Goal: Navigation & Orientation: Find specific page/section

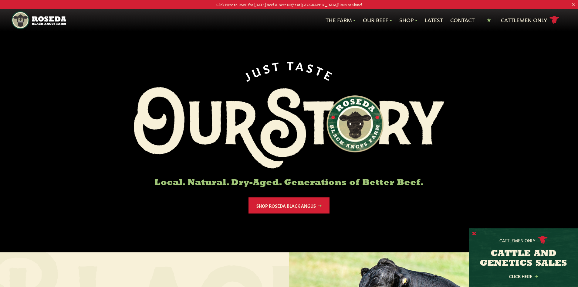
click at [472, 234] on button "X" at bounding box center [474, 234] width 4 height 6
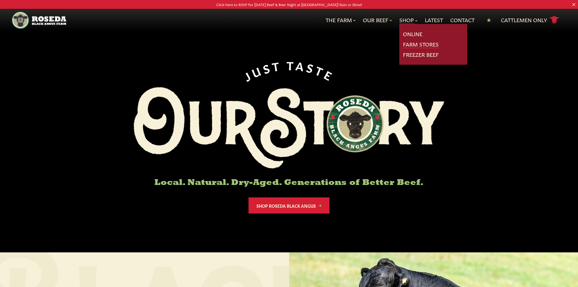
click at [418, 45] on link "Farm Stores" at bounding box center [421, 44] width 36 height 8
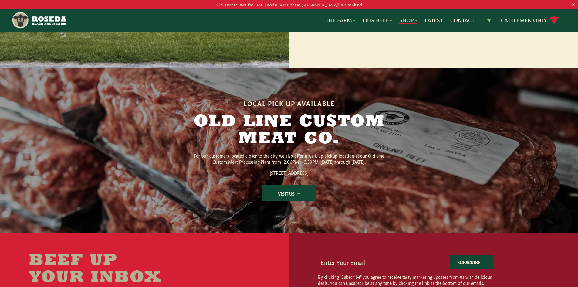
scroll to position [729, 0]
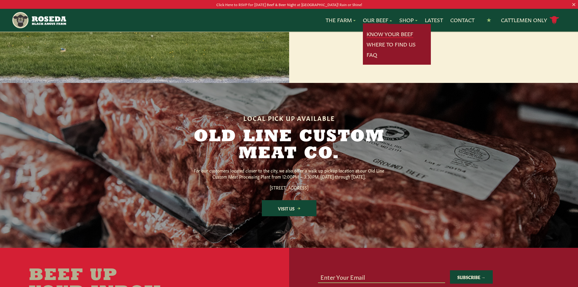
click at [387, 31] on link "Know Your Beef" at bounding box center [390, 34] width 47 height 8
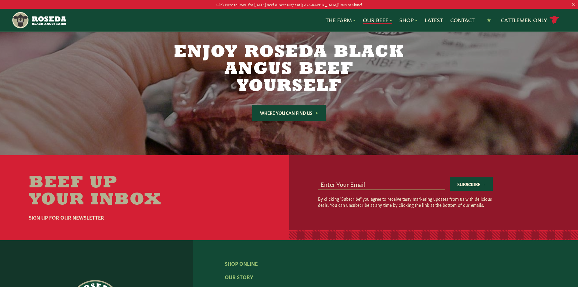
scroll to position [972, 0]
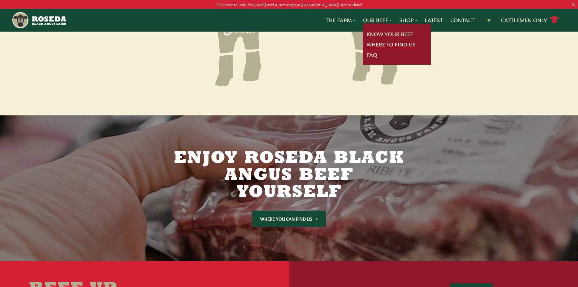
click at [386, 45] on link "Where To Find Us" at bounding box center [391, 44] width 49 height 8
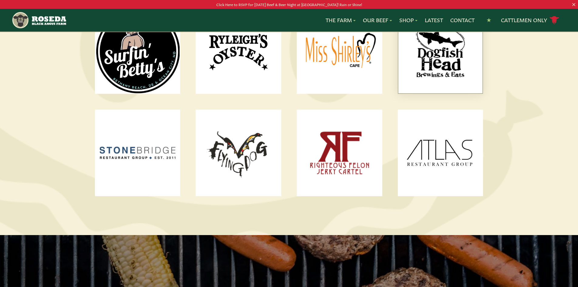
scroll to position [820, 0]
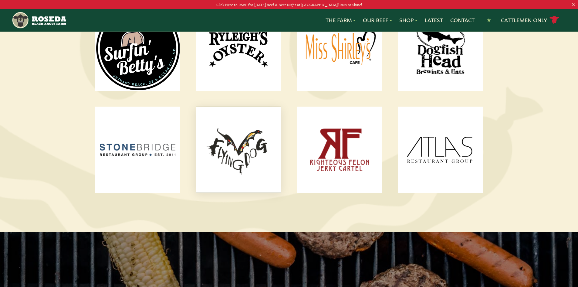
click at [254, 143] on img at bounding box center [238, 150] width 84 height 86
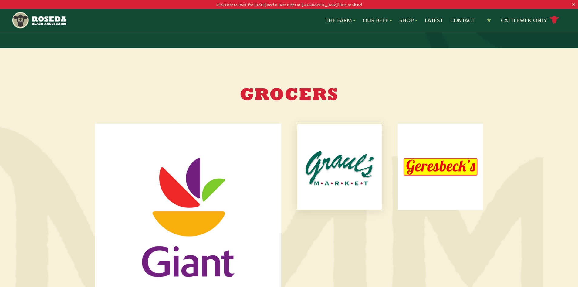
scroll to position [182, 0]
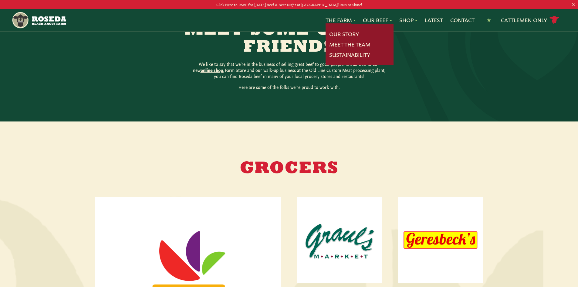
click at [349, 44] on link "Meet The Team" at bounding box center [349, 44] width 41 height 8
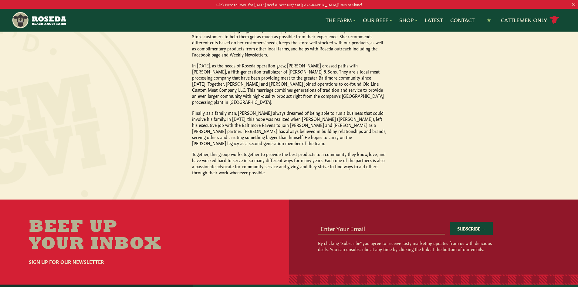
scroll to position [698, 0]
